Goal: Task Accomplishment & Management: Complete application form

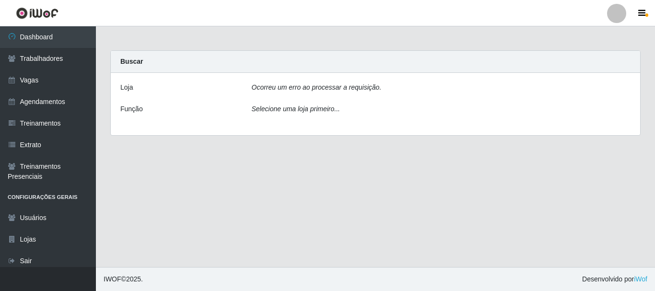
click at [616, 15] on div at bounding box center [616, 13] width 19 height 19
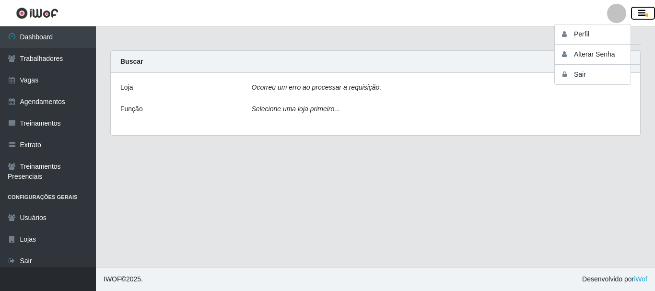
click at [643, 8] on button "button" at bounding box center [643, 13] width 24 height 13
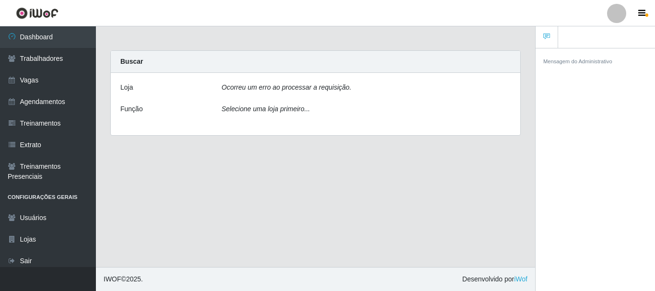
click at [591, 20] on header "Perfil Alterar Senha Sair" at bounding box center [327, 13] width 655 height 26
drag, startPoint x: 634, startPoint y: 10, endPoint x: 640, endPoint y: 11, distance: 6.8
click at [634, 10] on button "button" at bounding box center [643, 13] width 24 height 13
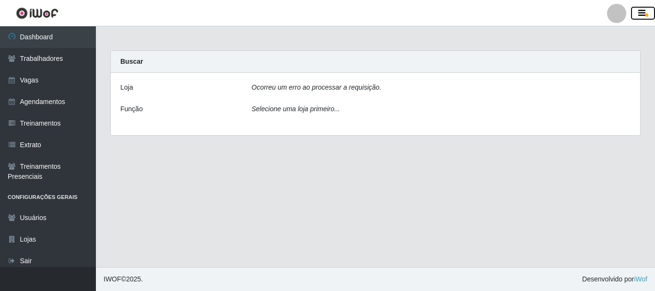
click at [644, 14] on icon "button" at bounding box center [641, 13] width 7 height 9
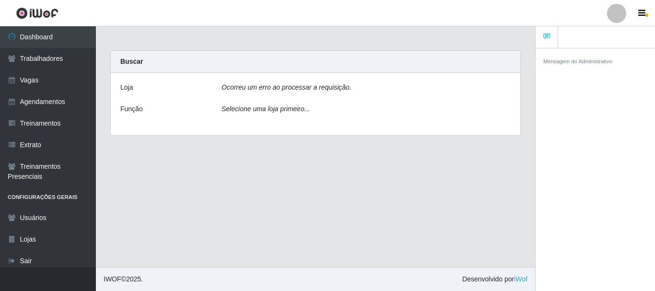
drag, startPoint x: 550, startPoint y: 6, endPoint x: 554, endPoint y: 9, distance: 5.4
click at [550, 6] on header "Perfil Alterar Senha Sair" at bounding box center [327, 13] width 655 height 26
click at [648, 4] on header "Perfil Alterar Senha Sair" at bounding box center [327, 13] width 655 height 26
click at [647, 12] on button "button" at bounding box center [643, 13] width 24 height 13
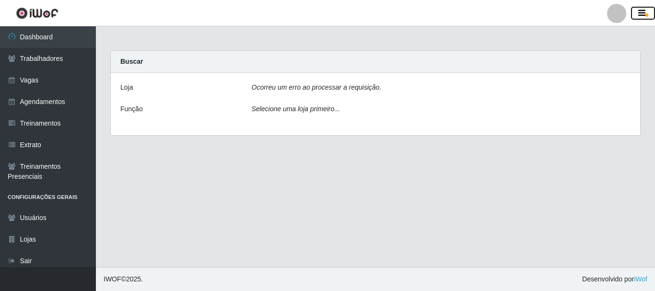
click at [645, 13] on icon "button" at bounding box center [641, 13] width 7 height 9
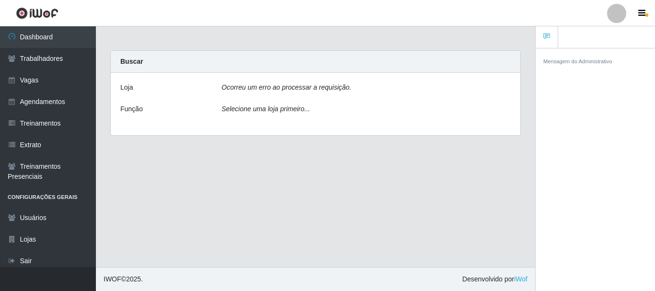
click at [623, 13] on div at bounding box center [616, 13] width 19 height 19
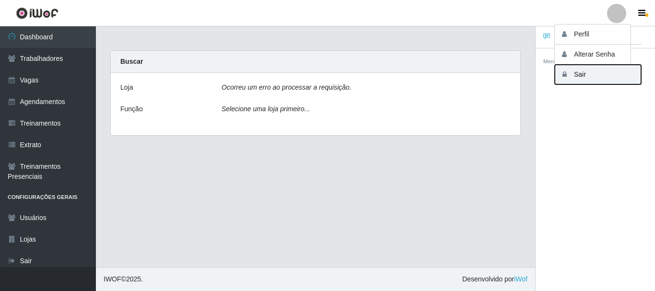
click at [578, 78] on button "Sair" at bounding box center [598, 75] width 86 height 20
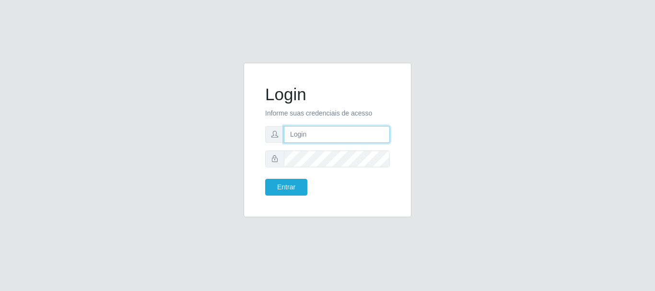
click at [313, 142] on input "text" at bounding box center [337, 134] width 106 height 17
type input "[EMAIL_ADDRESS][DOMAIN_NAME]"
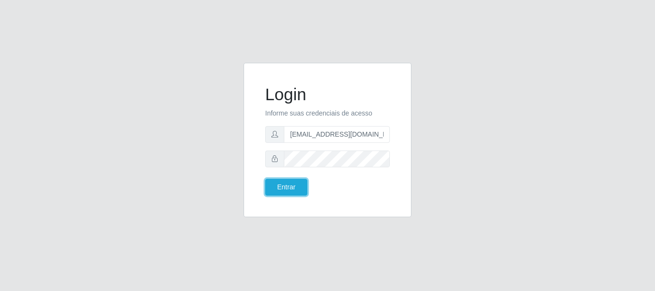
click at [265, 179] on button "Entrar" at bounding box center [286, 187] width 42 height 17
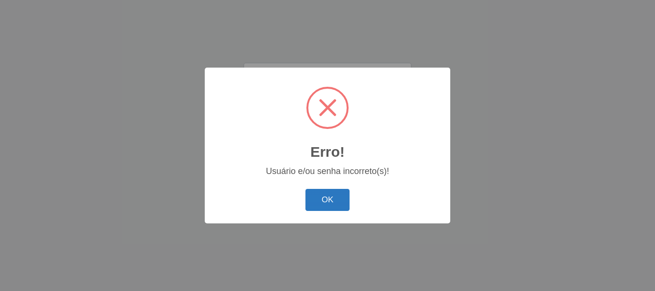
click at [326, 198] on button "OK" at bounding box center [328, 200] width 45 height 23
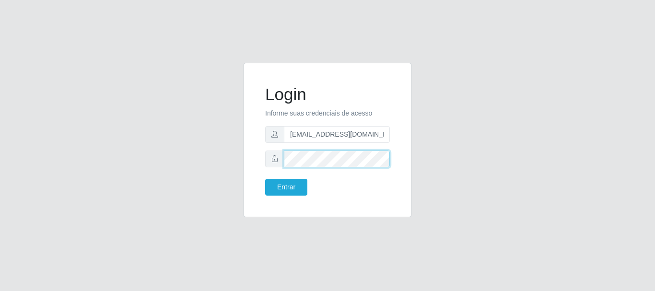
click at [265, 179] on button "Entrar" at bounding box center [286, 187] width 42 height 17
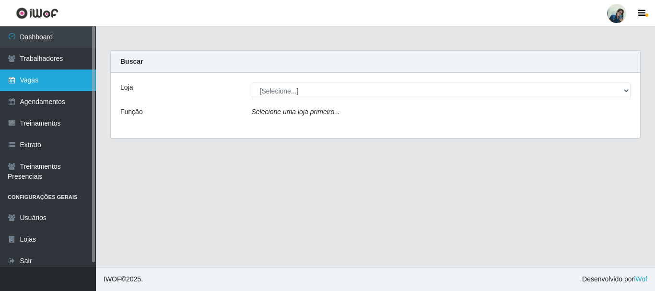
click at [33, 71] on link "Vagas" at bounding box center [48, 81] width 96 height 22
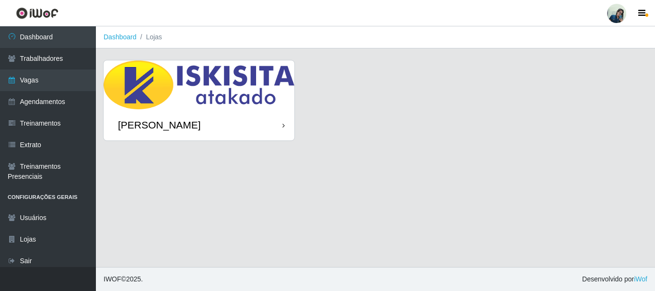
click at [155, 80] on img at bounding box center [199, 84] width 191 height 49
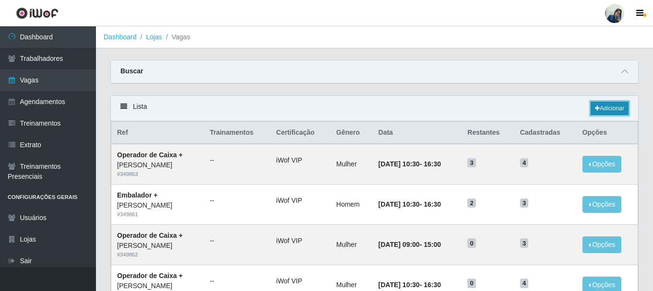
click at [603, 106] on link "Adicionar" at bounding box center [609, 108] width 38 height 13
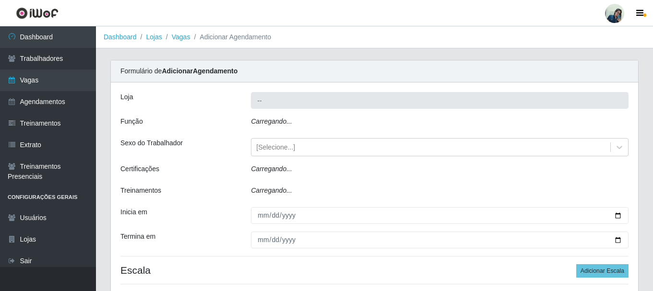
type input "[PERSON_NAME]"
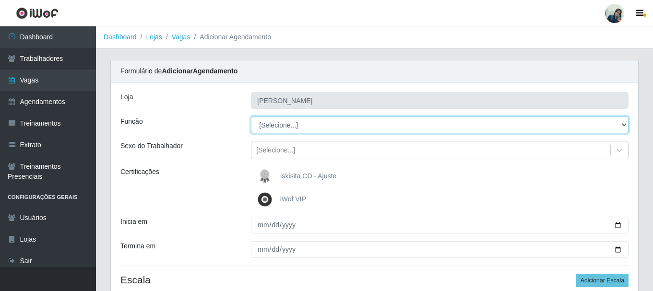
click at [310, 121] on select "[Selecione...] Auxiliar de Estacionamento Auxiliar de Estacionamento + Auxiliar…" at bounding box center [439, 125] width 377 height 17
select select "22"
click at [251, 117] on select "[Selecione...] Auxiliar de Estacionamento Auxiliar de Estacionamento + Auxiliar…" at bounding box center [439, 125] width 377 height 17
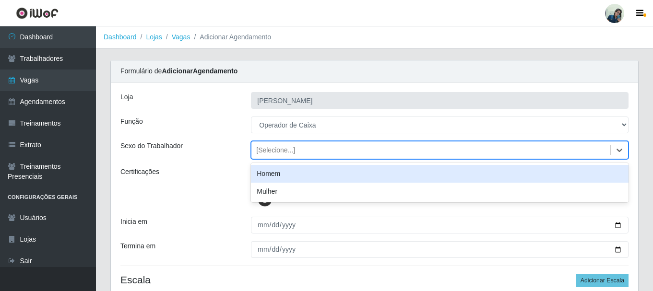
click at [290, 154] on div "[Selecione...]" at bounding box center [275, 150] width 39 height 10
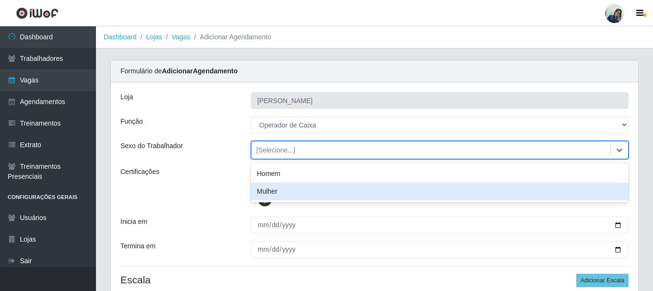
click at [285, 191] on div "Mulher" at bounding box center [439, 192] width 377 height 18
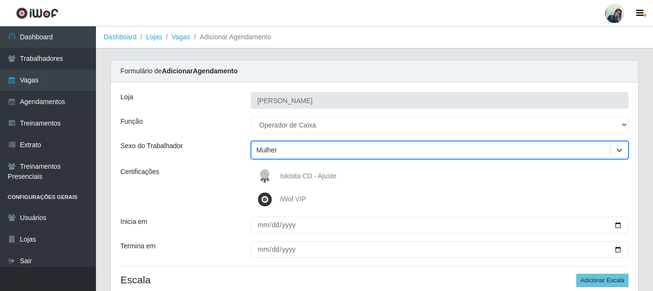
click at [210, 122] on div "Função" at bounding box center [178, 125] width 130 height 17
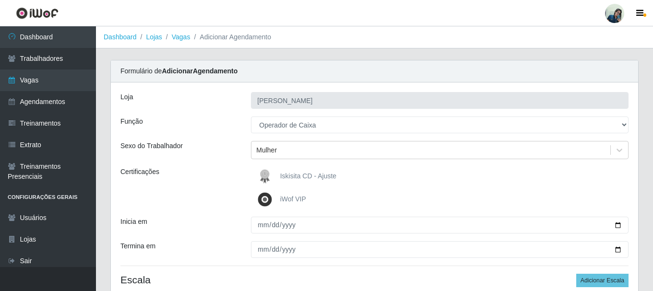
scroll to position [48, 0]
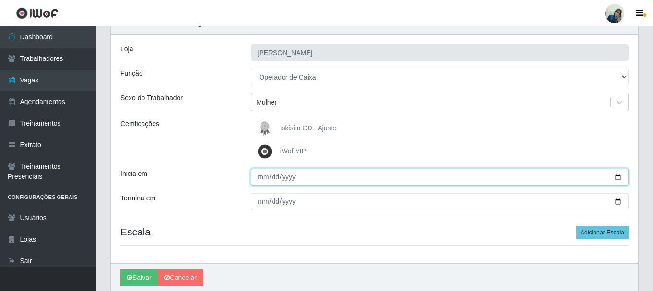
click at [264, 178] on input "Inicia em" at bounding box center [439, 177] width 377 height 17
type input "[DATE]"
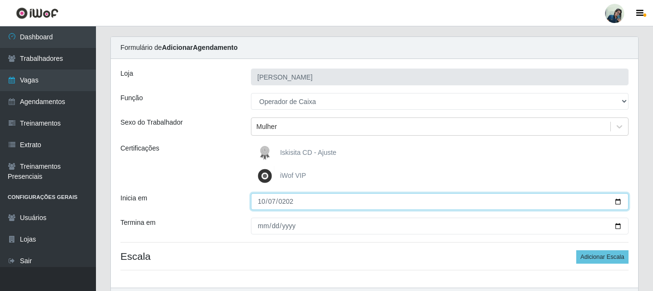
scroll to position [0, 0]
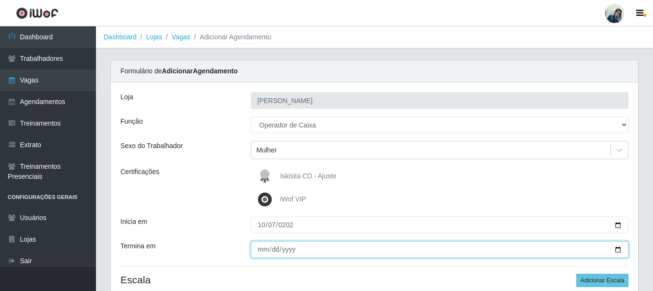
click at [265, 251] on input "Termina em" at bounding box center [439, 249] width 377 height 17
type input "[DATE]"
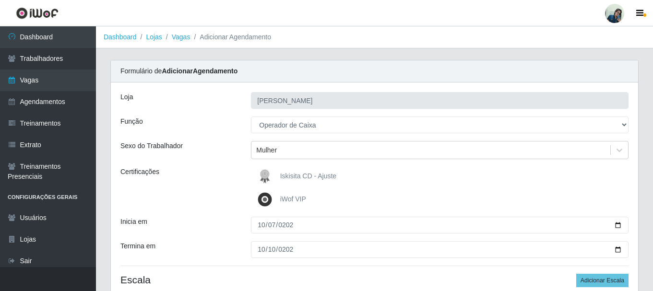
click at [192, 184] on div "Certificações" at bounding box center [178, 188] width 130 height 42
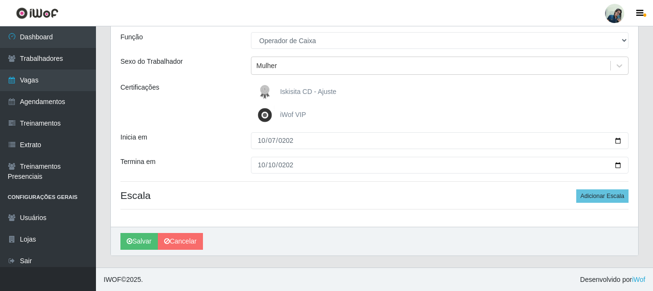
scroll to position [85, 0]
click at [592, 195] on button "Adicionar Escala" at bounding box center [602, 195] width 52 height 13
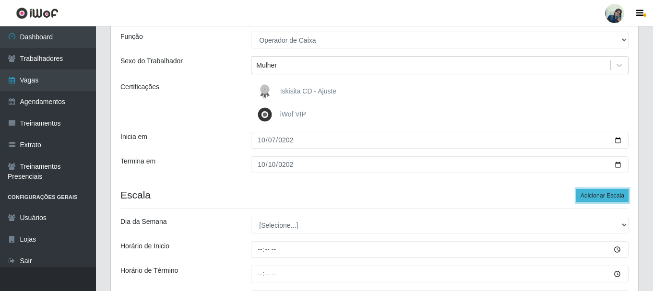
click at [592, 195] on button "Adicionar Escala" at bounding box center [602, 195] width 52 height 13
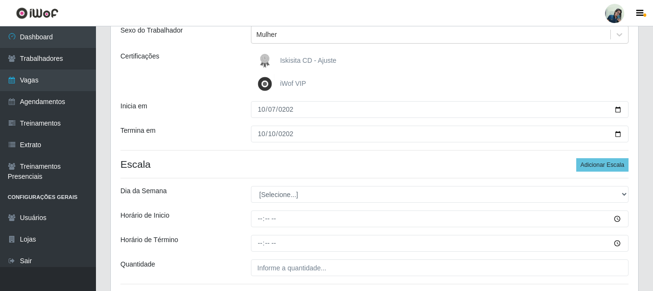
scroll to position [133, 0]
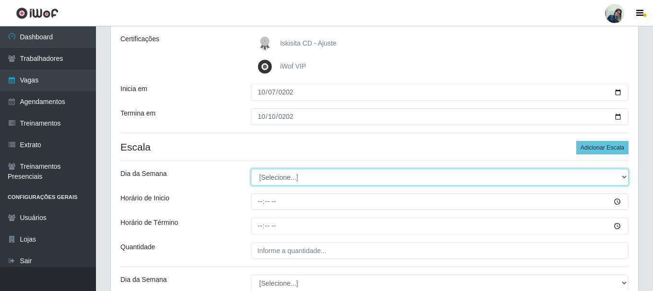
click at [300, 179] on select "[Selecione...] Segunda Terça Quarta Quinta Sexta Sábado Domingo" at bounding box center [439, 177] width 377 height 17
select select "2"
click at [251, 169] on select "[Selecione...] Segunda Terça Quarta Quinta Sexta Sábado Domingo" at bounding box center [439, 177] width 377 height 17
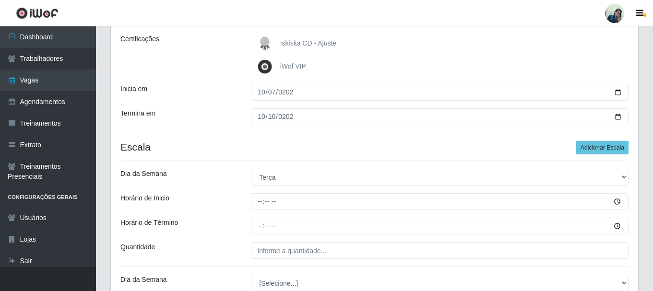
drag, startPoint x: 209, startPoint y: 202, endPoint x: 232, endPoint y: 198, distance: 23.5
click at [210, 202] on div "Horário de Inicio" at bounding box center [178, 201] width 130 height 17
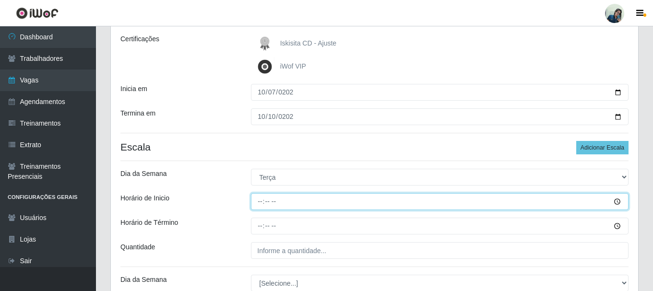
click at [264, 208] on input "Horário de Inicio" at bounding box center [439, 201] width 377 height 17
type input "10:30"
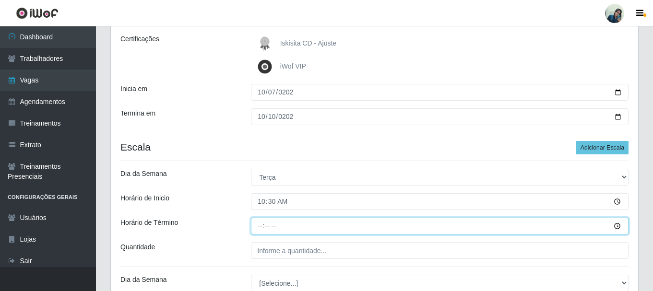
click at [262, 227] on input "Horário de Término" at bounding box center [439, 226] width 377 height 17
type input "16:30"
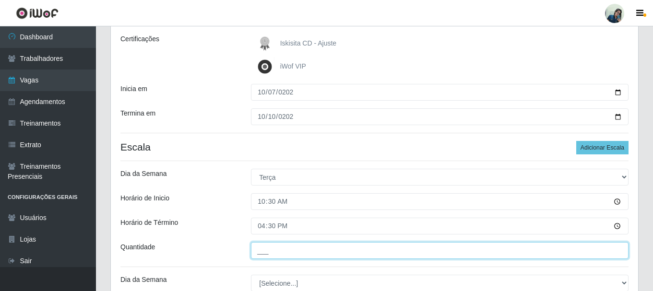
click at [267, 252] on input "___" at bounding box center [439, 250] width 377 height 17
type input "7__"
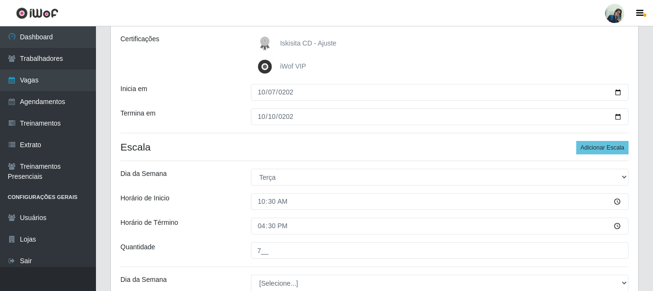
click at [177, 189] on div "[PERSON_NAME] Função [Selecione...] Auxiliar de Estacionamento Auxiliar de Esta…" at bounding box center [374, 276] width 527 height 653
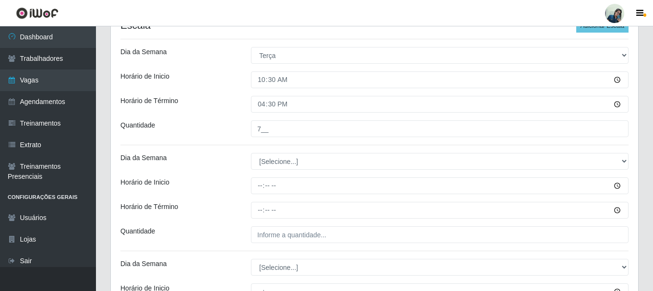
scroll to position [277, 0]
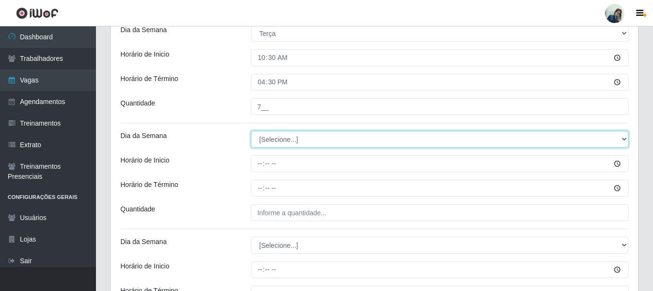
click at [276, 134] on select "[Selecione...] Segunda Terça Quarta Quinta Sexta Sábado Domingo" at bounding box center [439, 139] width 377 height 17
select select "3"
click at [251, 131] on select "[Selecione...] Segunda Terça Quarta Quinta Sexta Sábado Domingo" at bounding box center [439, 139] width 377 height 17
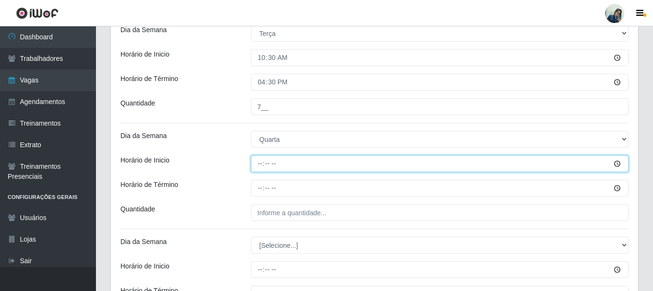
click at [259, 161] on input "Horário de Inicio" at bounding box center [439, 163] width 377 height 17
type input "10:30"
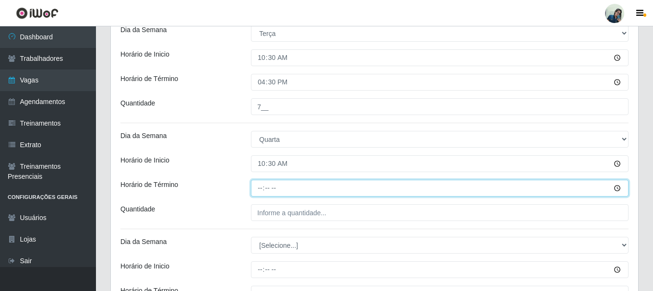
click at [261, 186] on input "Horário de Término" at bounding box center [439, 188] width 377 height 17
type input "16:30"
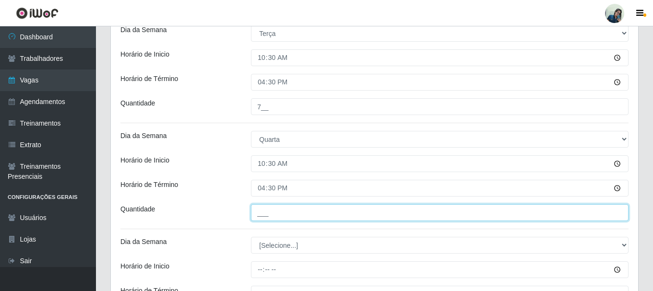
click at [266, 210] on input "___" at bounding box center [439, 212] width 377 height 17
type input "7__"
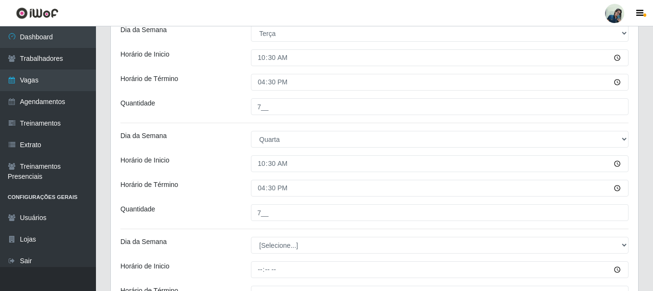
click at [236, 203] on div "[PERSON_NAME] Função [Selecione...] Auxiliar de Estacionamento Auxiliar de Esta…" at bounding box center [374, 132] width 527 height 653
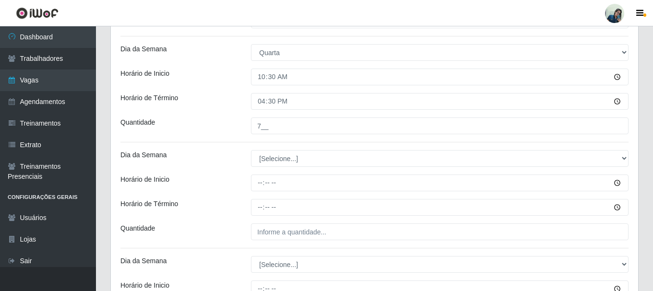
scroll to position [373, 0]
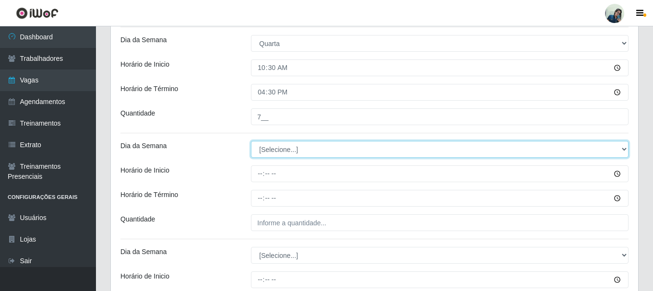
click at [269, 153] on select "[Selecione...] Segunda Terça Quarta Quinta Sexta Sábado Domingo" at bounding box center [439, 149] width 377 height 17
select select "4"
click at [251, 141] on select "[Selecione...] Segunda Terça Quarta Quinta Sexta Sábado Domingo" at bounding box center [439, 149] width 377 height 17
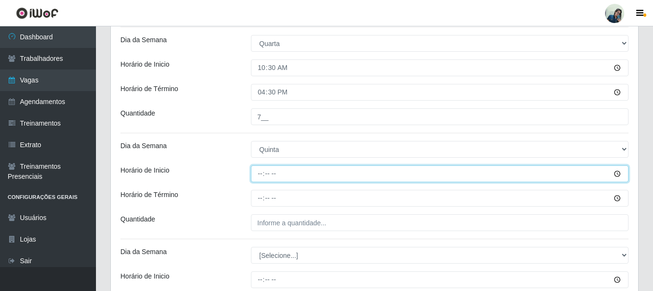
click at [261, 174] on input "Horário de Inicio" at bounding box center [439, 173] width 377 height 17
type input "10:30"
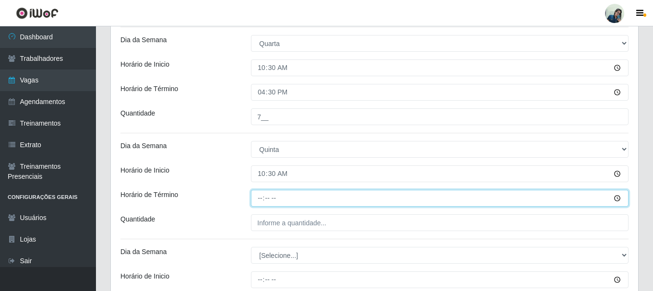
click at [261, 199] on input "Horário de Término" at bounding box center [439, 198] width 377 height 17
type input "16:30"
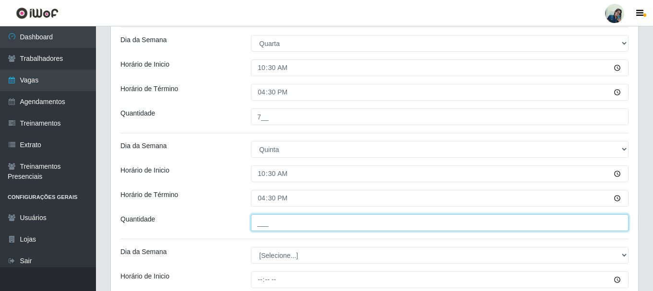
click at [263, 223] on input "___" at bounding box center [439, 222] width 377 height 17
type input "7__"
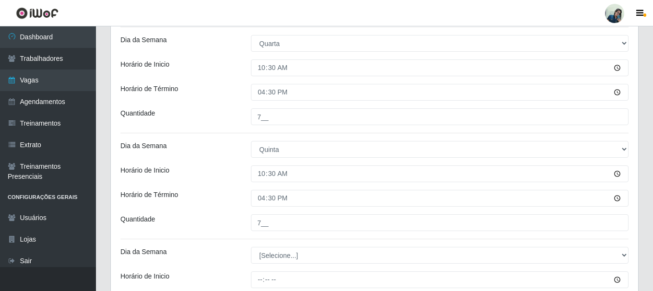
click at [195, 176] on div "Horário de Inicio" at bounding box center [178, 173] width 130 height 17
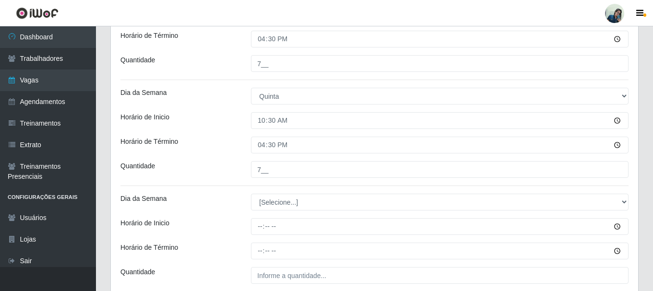
scroll to position [413, 0]
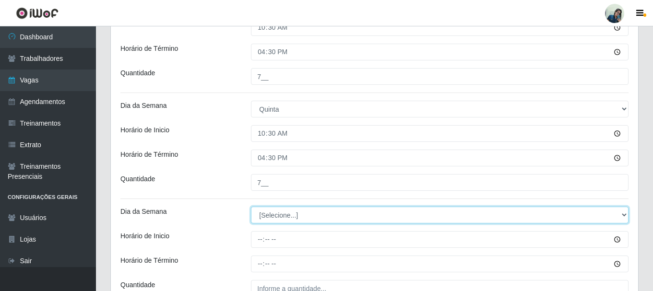
click at [267, 217] on select "[Selecione...] Segunda Terça Quarta Quinta Sexta Sábado Domingo" at bounding box center [439, 215] width 377 height 17
select select "5"
click at [251, 207] on select "[Selecione...] Segunda Terça Quarta Quinta Sexta Sábado Domingo" at bounding box center [439, 215] width 377 height 17
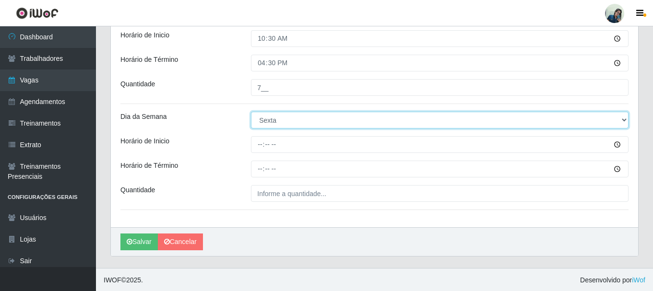
scroll to position [509, 0]
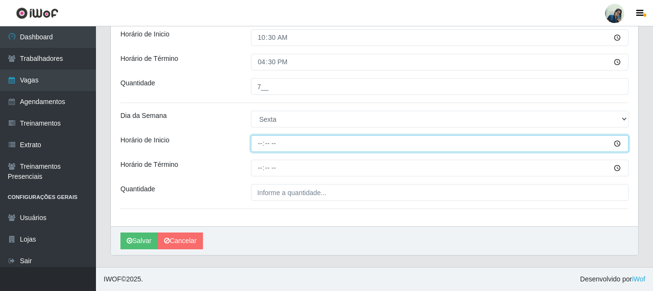
click at [261, 139] on input "Horário de Inicio" at bounding box center [439, 143] width 377 height 17
type input "10:30"
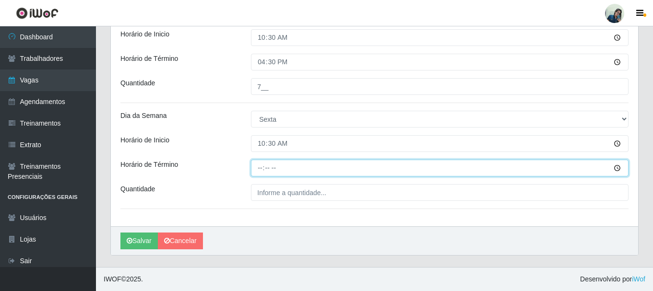
click at [262, 169] on input "Horário de Término" at bounding box center [439, 168] width 377 height 17
type input "16:30"
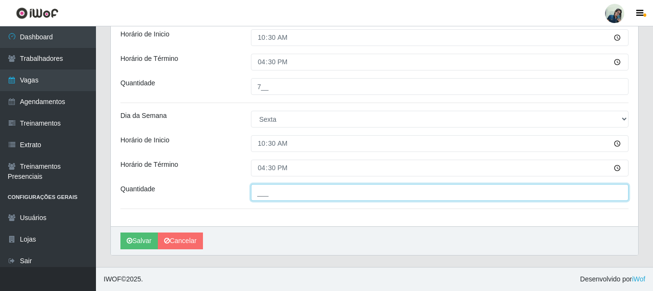
click at [295, 199] on input "___" at bounding box center [439, 192] width 377 height 17
type input "7__"
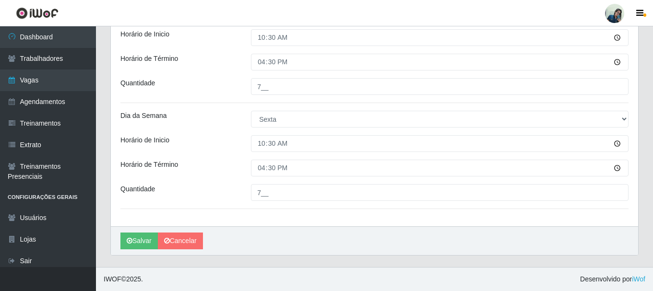
click at [208, 142] on div "Horário de Inicio" at bounding box center [178, 143] width 130 height 17
click at [142, 243] on button "Salvar" at bounding box center [138, 241] width 37 height 17
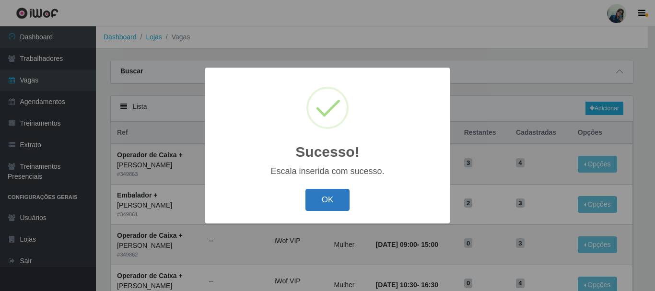
click at [324, 200] on button "OK" at bounding box center [328, 200] width 45 height 23
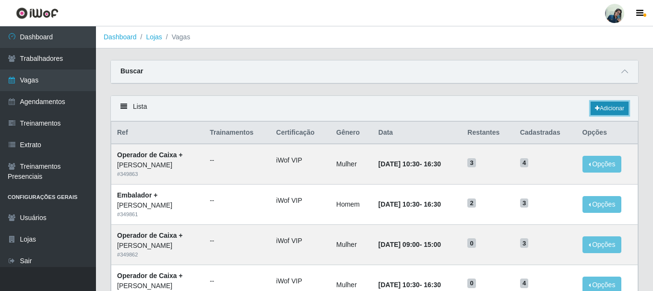
click at [613, 106] on link "Adicionar" at bounding box center [609, 108] width 38 height 13
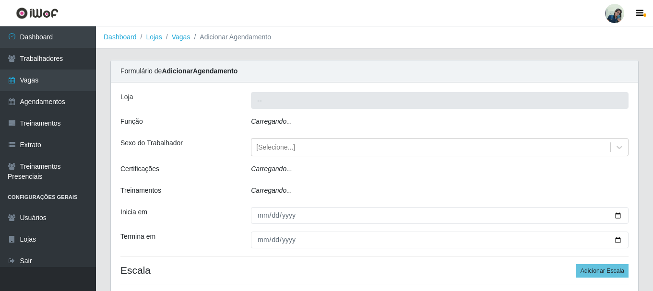
type input "[PERSON_NAME]"
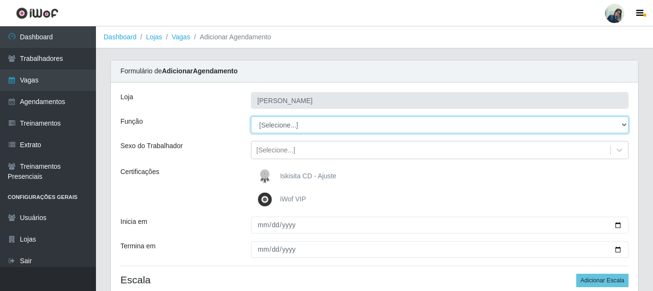
click at [269, 133] on select "[Selecione...] Auxiliar de Estacionamento Auxiliar de Estacionamento + Auxiliar…" at bounding box center [439, 125] width 377 height 17
select select "1"
click at [251, 117] on select "[Selecione...] Auxiliar de Estacionamento Auxiliar de Estacionamento + Auxiliar…" at bounding box center [439, 125] width 377 height 17
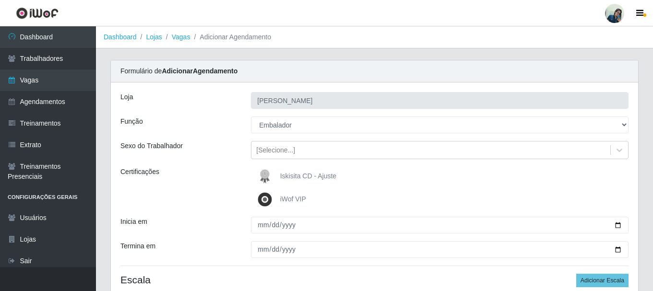
click at [229, 155] on div "Sexo do Trabalhador" at bounding box center [178, 150] width 130 height 18
click at [289, 144] on div "[Selecione...]" at bounding box center [430, 150] width 359 height 16
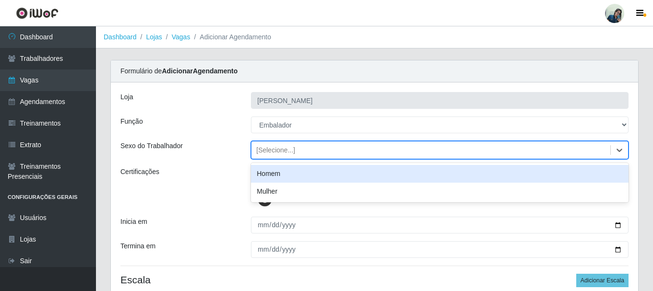
click at [270, 177] on div "Homem" at bounding box center [439, 174] width 377 height 18
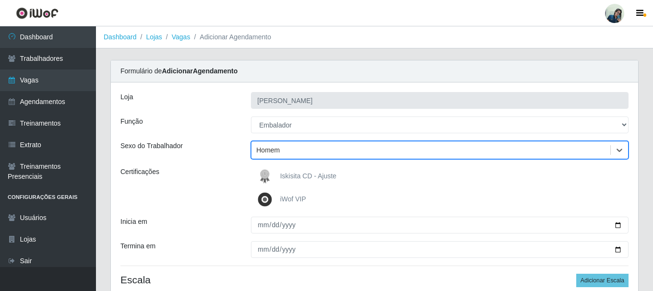
click at [242, 178] on div "Certificações" at bounding box center [178, 188] width 130 height 42
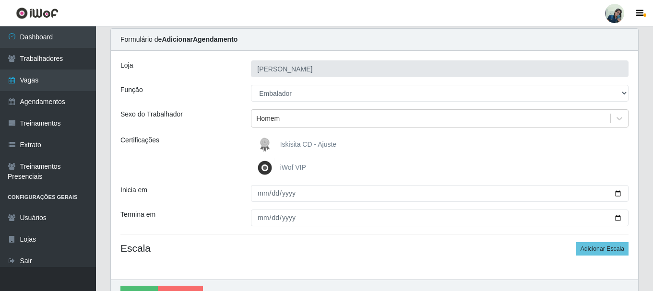
scroll to position [85, 0]
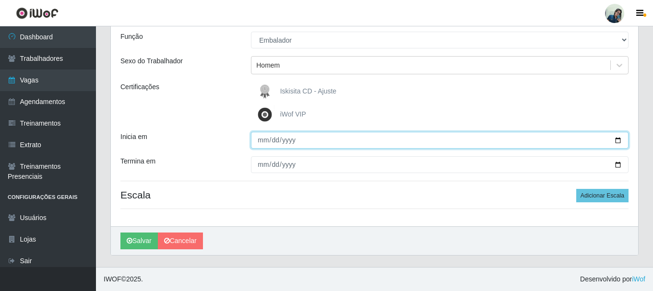
click at [259, 139] on input "Inicia em" at bounding box center [439, 140] width 377 height 17
type input "[DATE]"
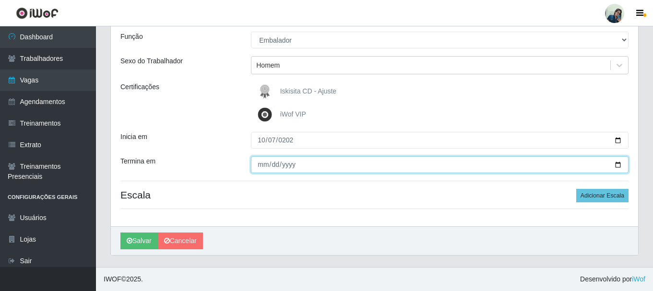
click at [259, 164] on input "Termina em" at bounding box center [439, 164] width 377 height 17
click at [271, 164] on input "0001-11-10" at bounding box center [439, 164] width 377 height 17
type input "[DATE]"
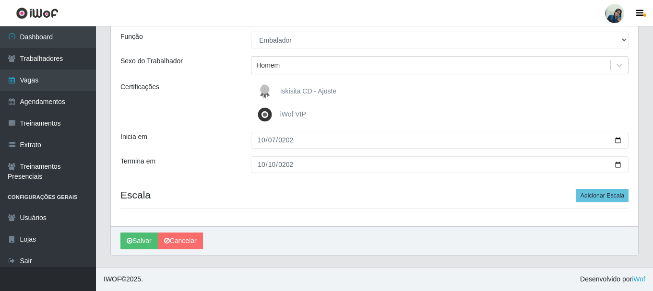
click at [209, 130] on div "[PERSON_NAME] Função [Selecione...] Auxiliar de Estacionamento Auxiliar de Esta…" at bounding box center [374, 112] width 527 height 229
click at [223, 126] on div "[PERSON_NAME] Função [Selecione...] Auxiliar de Estacionamento Auxiliar de Esta…" at bounding box center [374, 112] width 527 height 229
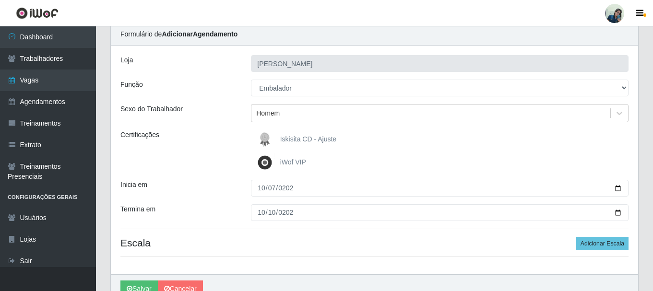
click at [214, 150] on div "Certificações" at bounding box center [178, 151] width 130 height 42
click at [597, 240] on button "Adicionar Escala" at bounding box center [602, 243] width 52 height 13
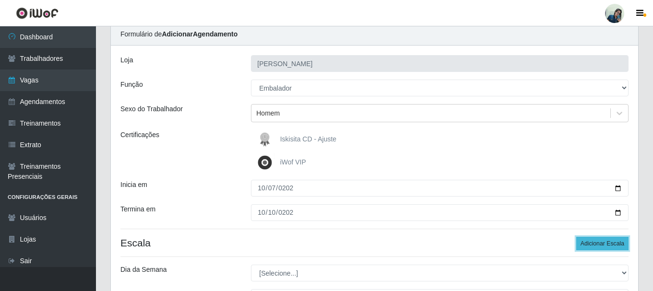
click at [597, 240] on button "Adicionar Escala" at bounding box center [602, 243] width 52 height 13
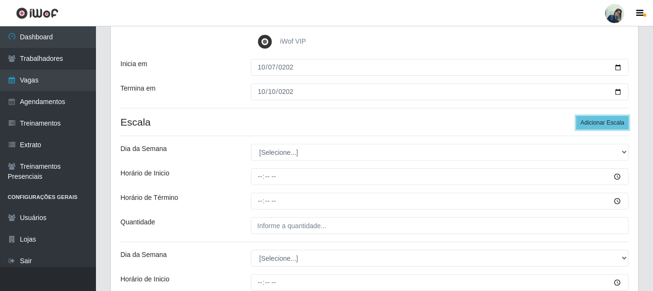
scroll to position [181, 0]
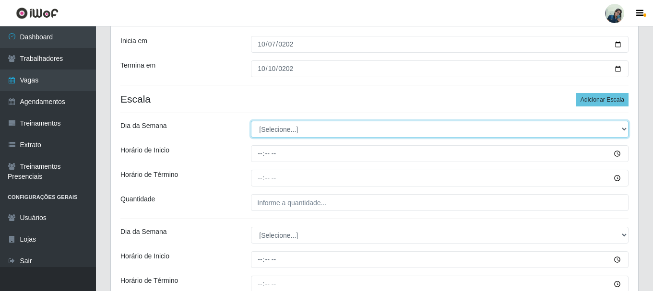
click at [261, 126] on select "[Selecione...] Segunda Terça Quarta Quinta Sexta Sábado Domingo" at bounding box center [439, 129] width 377 height 17
select select "2"
click at [251, 121] on select "[Selecione...] Segunda Terça Quarta Quinta Sexta Sábado Domingo" at bounding box center [439, 129] width 377 height 17
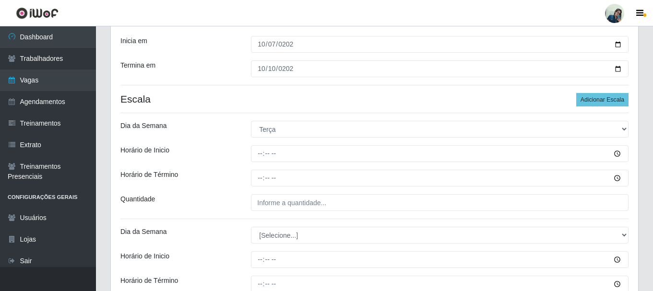
click at [213, 88] on div "[PERSON_NAME] Função [Selecione...] Auxiliar de Estacionamento Auxiliar de Esta…" at bounding box center [374, 228] width 527 height 653
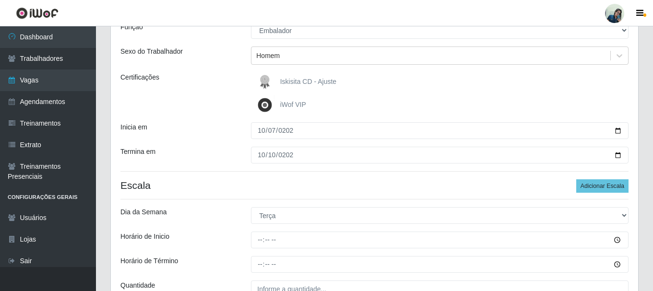
scroll to position [37, 0]
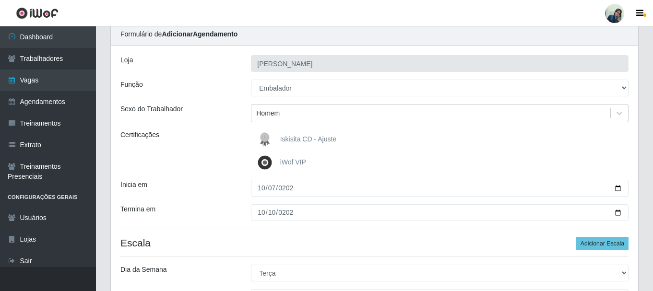
click at [212, 145] on div "Certificações" at bounding box center [178, 151] width 130 height 42
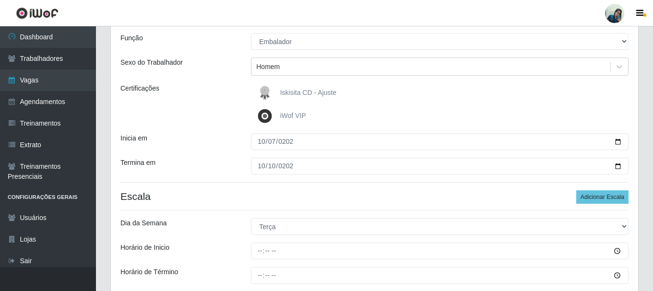
scroll to position [85, 0]
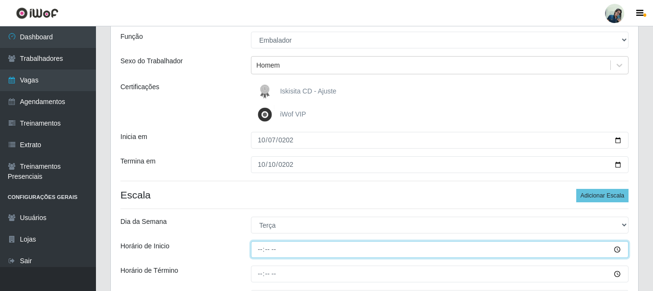
click at [256, 254] on input "Horário de Inicio" at bounding box center [439, 249] width 377 height 17
type input "10:30"
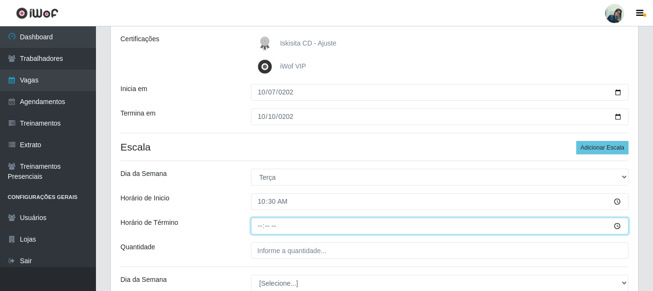
click at [257, 224] on input "Horário de Término" at bounding box center [439, 226] width 377 height 17
type input "16:30"
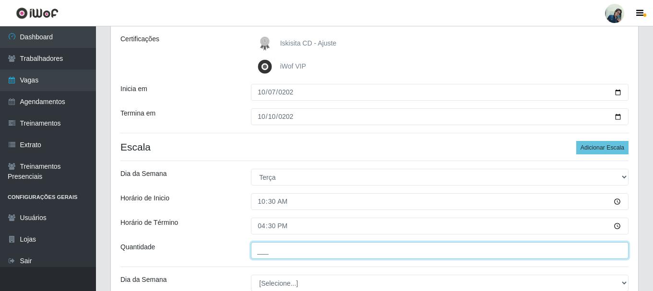
click at [261, 245] on input "___" at bounding box center [439, 250] width 377 height 17
type input "3__"
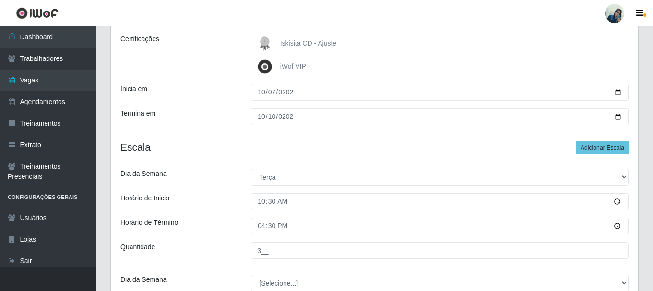
click at [218, 205] on div "Horário de Inicio" at bounding box center [178, 201] width 130 height 17
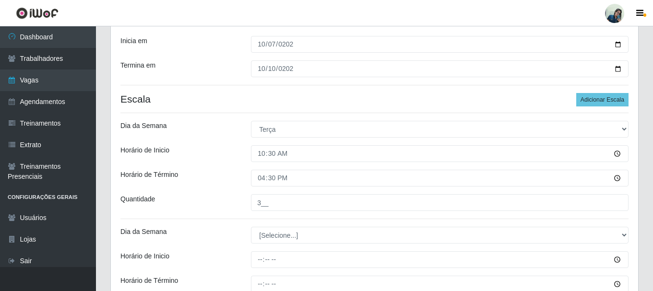
click at [218, 205] on div "Quantidade" at bounding box center [178, 202] width 130 height 17
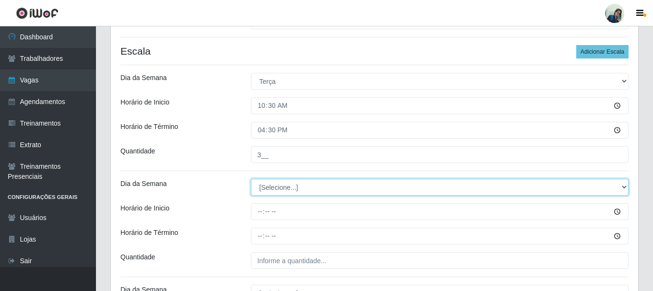
click at [261, 181] on select "[Selecione...] Segunda Terça Quarta Quinta Sexta Sábado Domingo" at bounding box center [439, 187] width 377 height 17
select select "3"
click at [251, 179] on select "[Selecione...] Segunda Terça Quarta Quinta Sexta Sábado Domingo" at bounding box center [439, 187] width 377 height 17
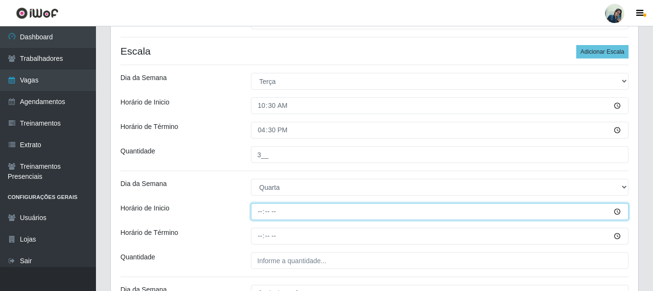
click at [260, 214] on input "Horário de Inicio" at bounding box center [439, 211] width 377 height 17
type input "10:30"
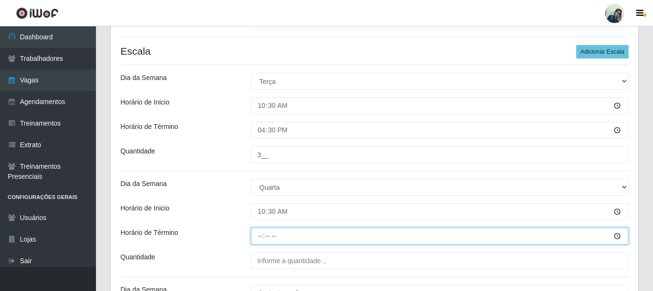
click at [260, 233] on input "Horário de Término" at bounding box center [439, 236] width 377 height 17
type input "16:30"
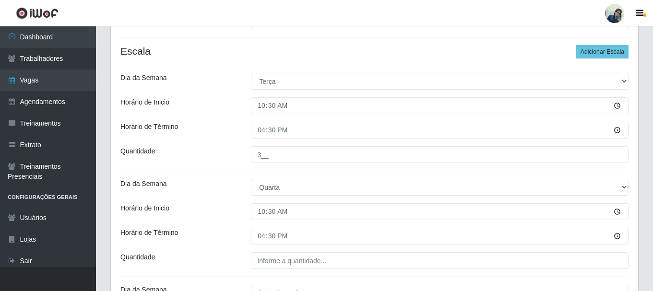
click at [238, 238] on div "Horário de Término" at bounding box center [178, 236] width 130 height 17
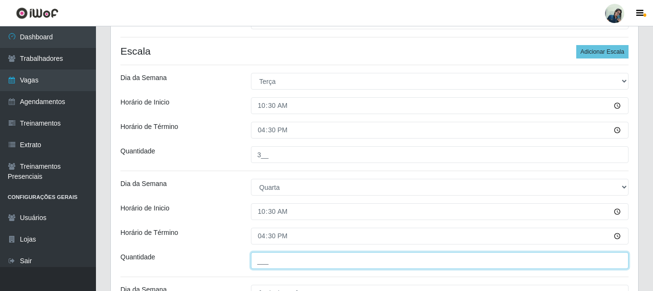
click at [269, 263] on input "___" at bounding box center [439, 260] width 377 height 17
type input "3__"
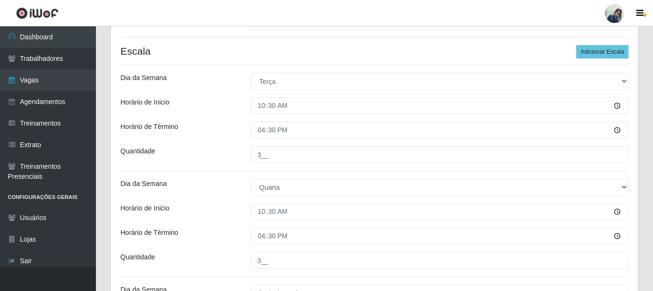
click at [218, 217] on div "Horário de Inicio" at bounding box center [178, 211] width 130 height 17
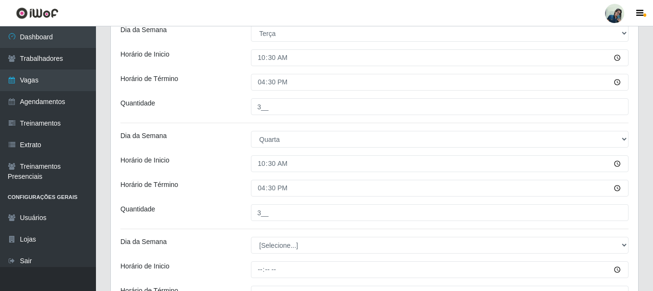
scroll to position [325, 0]
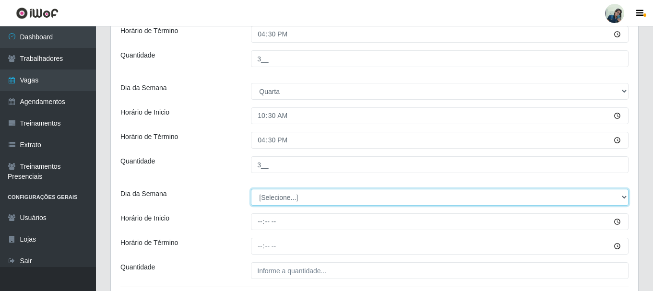
click at [259, 205] on select "[Selecione...] Segunda Terça Quarta Quinta Sexta Sábado Domingo" at bounding box center [439, 197] width 377 height 17
select select "4"
click at [251, 189] on select "[Selecione...] Segunda Terça Quarta Quinta Sexta Sábado Domingo" at bounding box center [439, 197] width 377 height 17
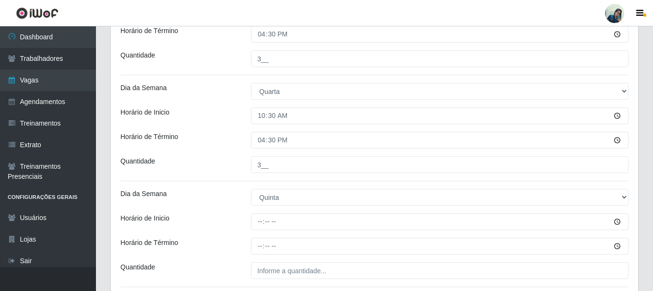
click at [232, 218] on div "Horário de Inicio" at bounding box center [178, 221] width 130 height 17
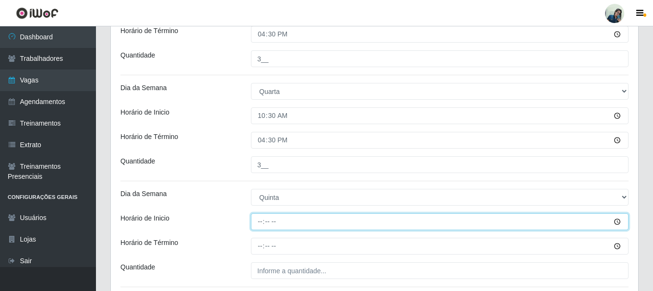
click at [261, 221] on input "Horário de Inicio" at bounding box center [439, 221] width 377 height 17
type input "10:03"
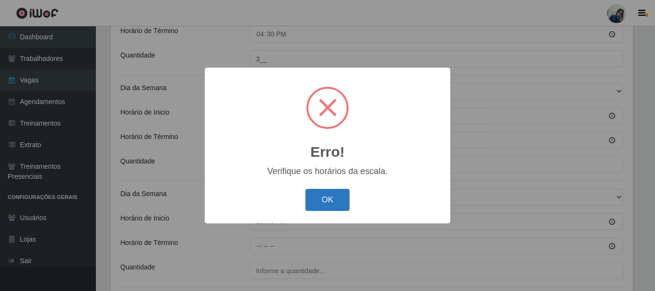
click at [326, 195] on button "OK" at bounding box center [328, 200] width 45 height 23
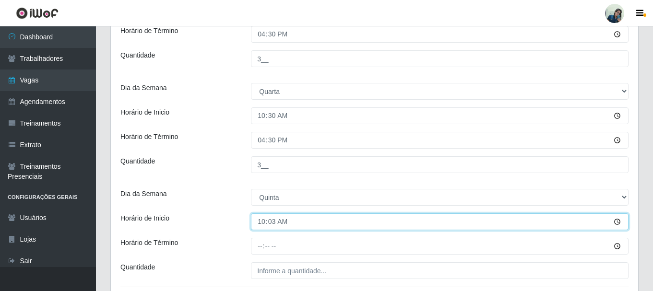
click at [275, 223] on input "10:03" at bounding box center [439, 221] width 377 height 17
type input "10:30"
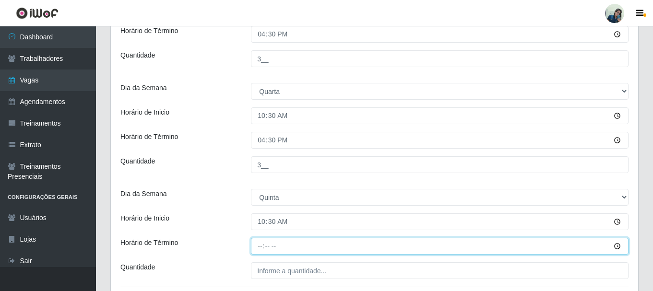
click at [262, 243] on input "Horário de Término" at bounding box center [439, 246] width 377 height 17
type input "16:30"
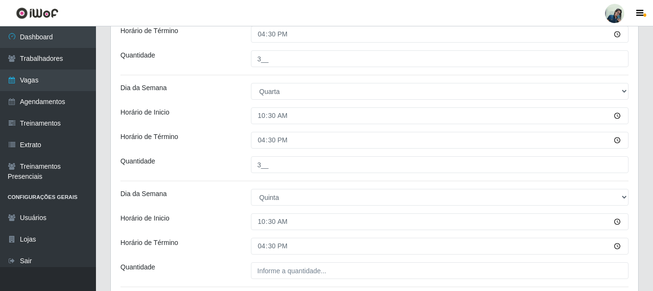
click at [220, 263] on div "Quantidade" at bounding box center [178, 270] width 130 height 17
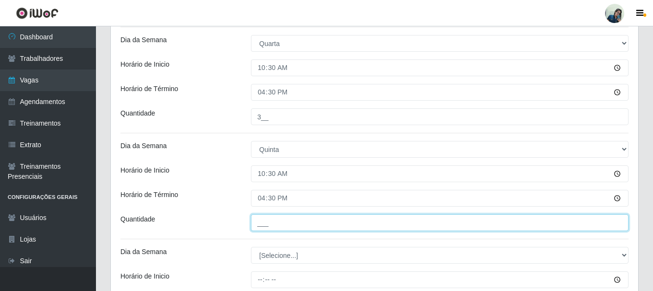
click at [262, 222] on input "___" at bounding box center [439, 222] width 377 height 17
type input "3__"
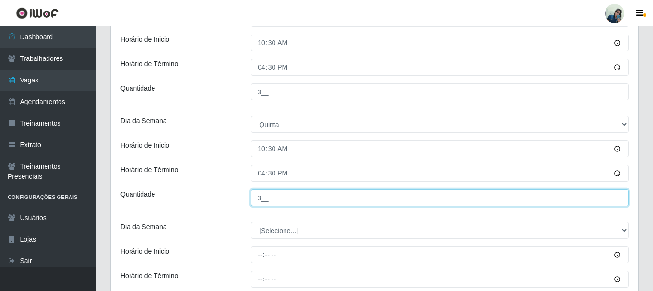
scroll to position [421, 0]
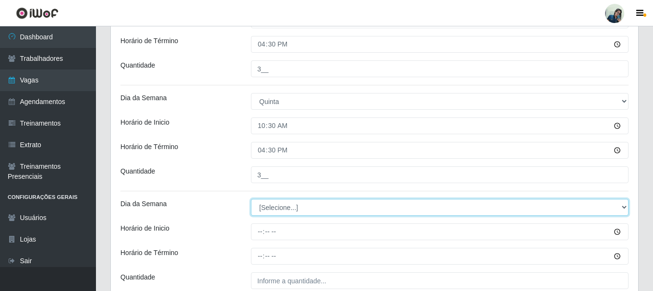
click at [268, 202] on select "[Selecione...] Segunda Terça Quarta Quinta Sexta Sábado Domingo" at bounding box center [439, 207] width 377 height 17
select select "5"
click at [251, 199] on select "[Selecione...] Segunda Terça Quarta Quinta Sexta Sábado Domingo" at bounding box center [439, 207] width 377 height 17
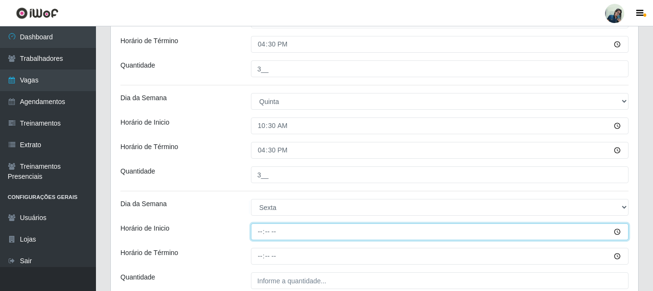
click at [258, 231] on input "Horário de Inicio" at bounding box center [439, 232] width 377 height 17
type input "10:30"
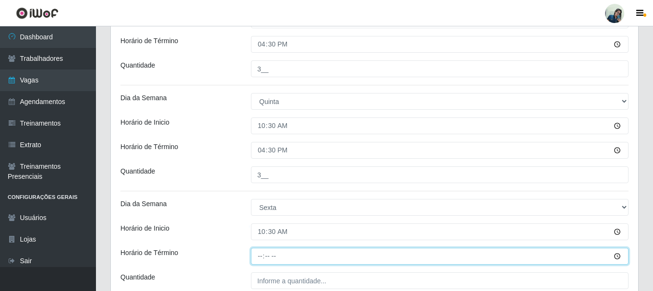
click at [263, 257] on input "Horário de Término" at bounding box center [439, 256] width 377 height 17
type input "16:30"
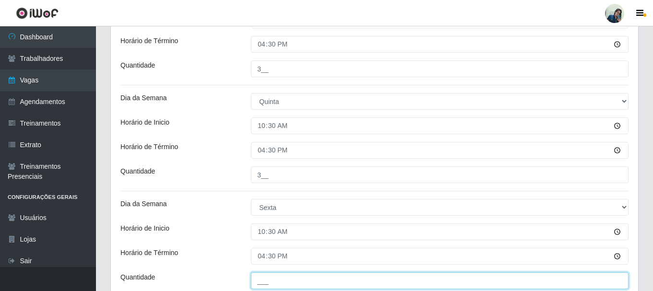
click at [282, 288] on input "___" at bounding box center [439, 280] width 377 height 17
type input "3__"
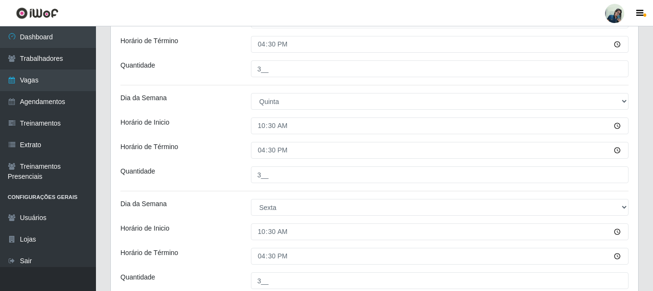
click at [208, 259] on div "Horário de Término" at bounding box center [178, 256] width 130 height 17
click at [216, 251] on div "Horário de Término" at bounding box center [178, 256] width 130 height 17
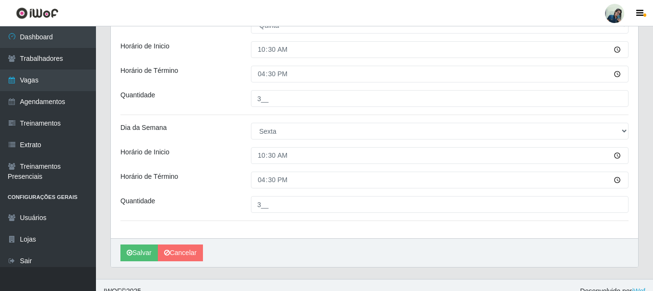
scroll to position [509, 0]
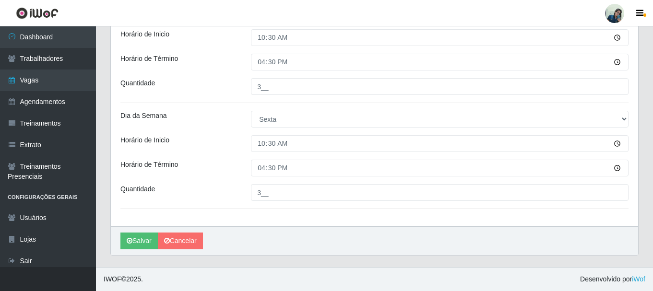
click at [213, 151] on div "Horário de Inicio" at bounding box center [178, 143] width 130 height 17
click at [135, 242] on button "Salvar" at bounding box center [138, 241] width 37 height 17
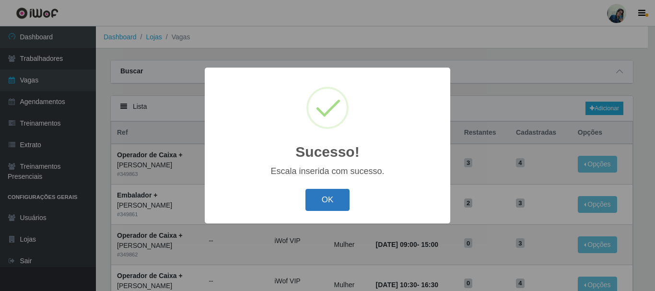
click at [327, 197] on button "OK" at bounding box center [328, 200] width 45 height 23
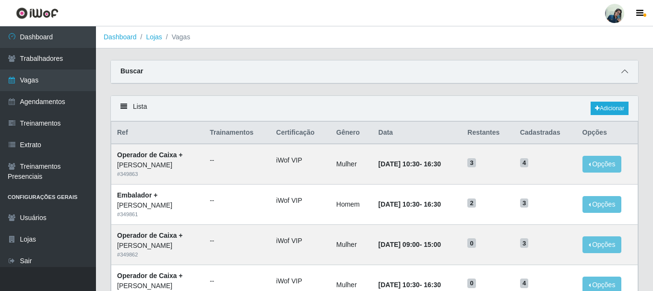
click at [625, 72] on icon at bounding box center [624, 71] width 7 height 7
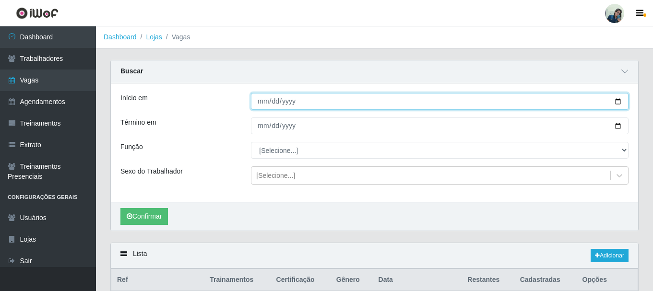
click at [265, 101] on input "Início em" at bounding box center [439, 101] width 377 height 17
type input "[DATE]"
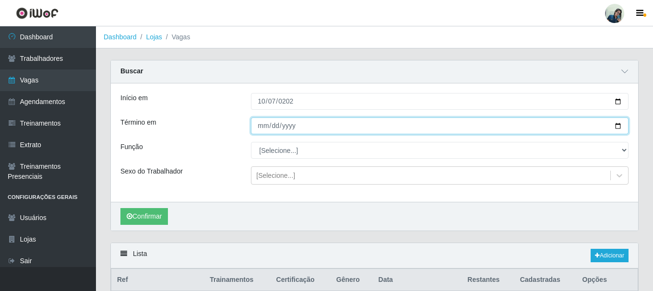
click at [261, 130] on input "Término em" at bounding box center [439, 126] width 377 height 17
type input "[DATE]"
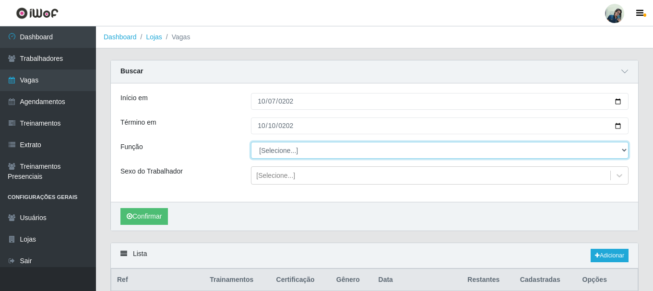
click at [267, 150] on select "[Selecione...] Auxiliar de Estacionamento Auxiliar de Estacionamento + Auxiliar…" at bounding box center [439, 150] width 377 height 17
click at [251, 142] on select "[Selecione...] Auxiliar de Estacionamento Auxiliar de Estacionamento + Auxiliar…" at bounding box center [439, 150] width 377 height 17
select select "73"
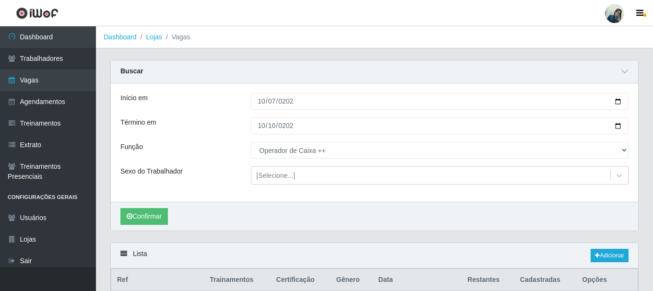
click at [162, 90] on div "Início em 2025-10-07 Término em 2025-10-10 Função [Selecione...] Auxiliar de Es…" at bounding box center [374, 142] width 527 height 118
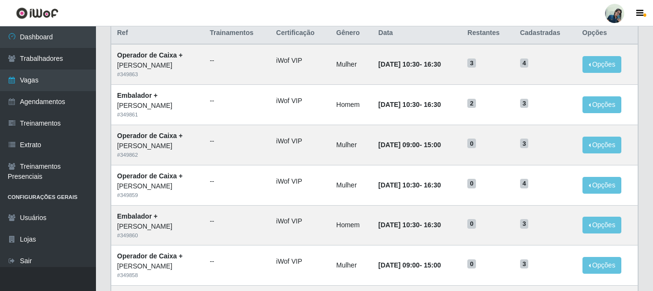
scroll to position [255, 0]
